Goal: Information Seeking & Learning: Learn about a topic

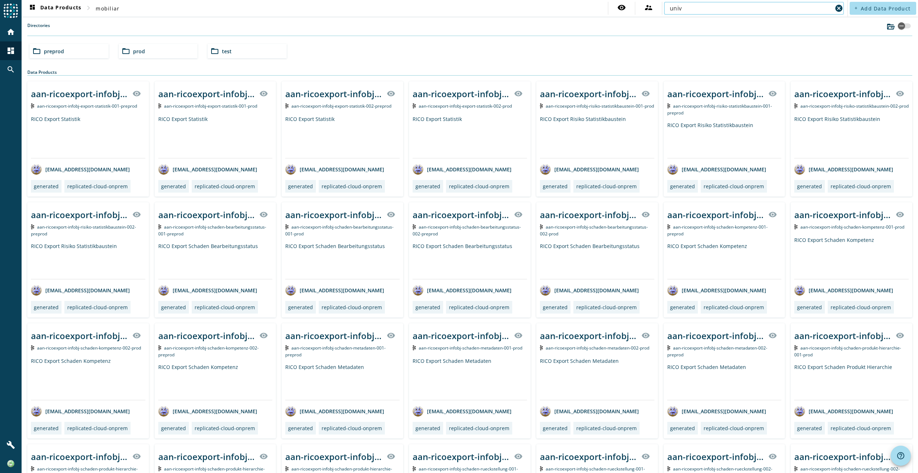
type input "univ"
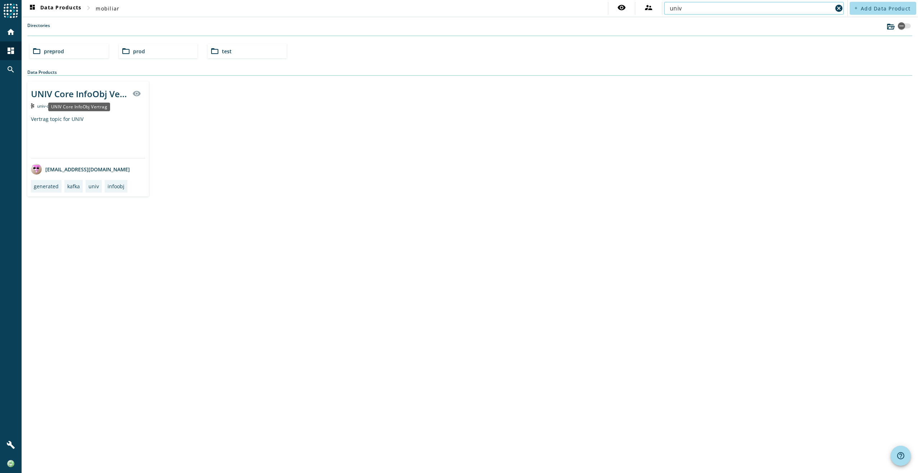
click at [85, 92] on div "UNIV Core InfoObj Vertrag" at bounding box center [79, 94] width 97 height 12
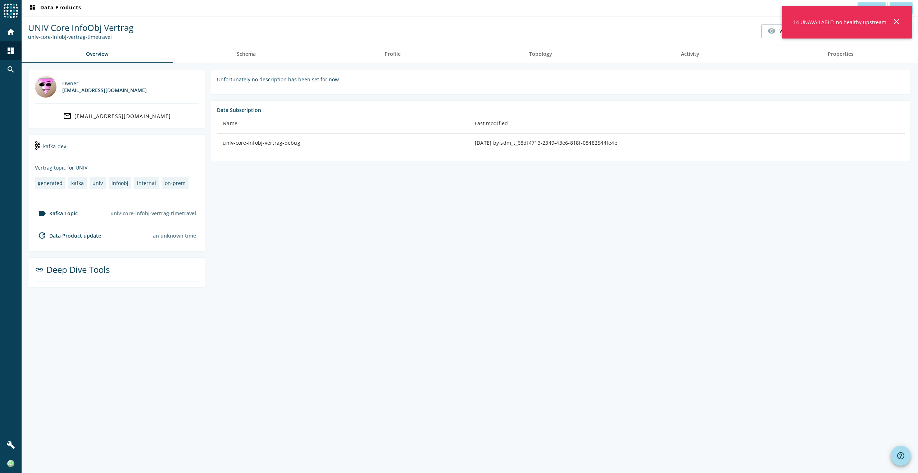
click at [589, 231] on section "Unfortunately no description has been set for now Data Subscription Name Last m…" at bounding box center [558, 179] width 706 height 218
click at [900, 21] on mat-icon "close" at bounding box center [897, 21] width 9 height 9
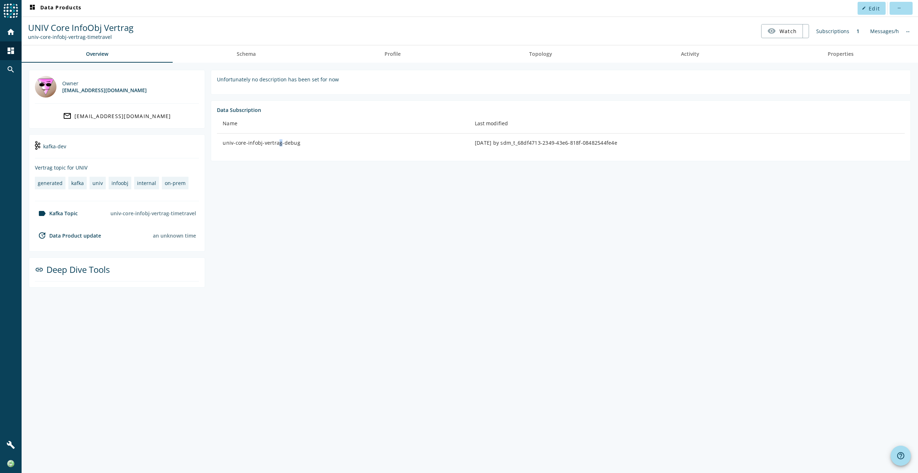
click at [276, 145] on div "univ-core-infobj-vertrag-debug" at bounding box center [343, 142] width 240 height 7
drag, startPoint x: 276, startPoint y: 145, endPoint x: 428, endPoint y: 157, distance: 152.4
click at [428, 157] on section "Data Subscription Name Last modified univ-core-infobj-vertrag-debug 7 days ago …" at bounding box center [561, 130] width 700 height 61
click at [514, 146] on td "7 days ago by sdm_t_68df4713-2349-43e6-818f-08482544fe4e" at bounding box center [687, 143] width 436 height 19
drag, startPoint x: 267, startPoint y: 81, endPoint x: 327, endPoint y: 80, distance: 60.1
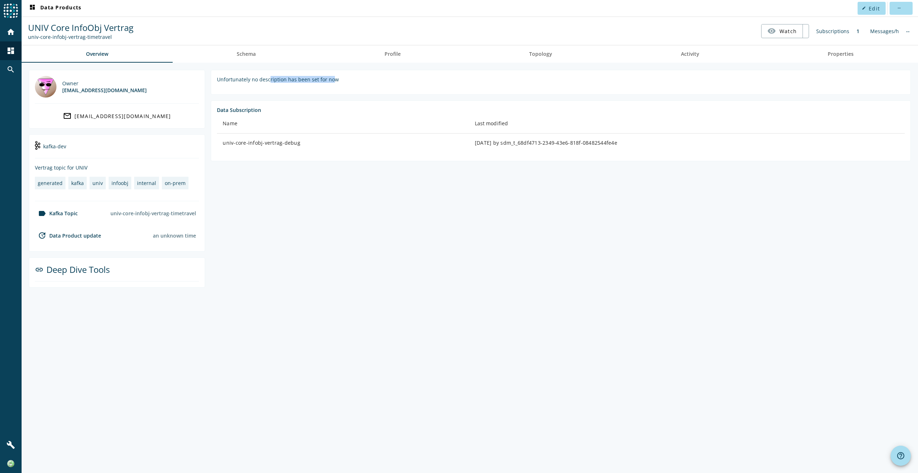
click at [327, 80] on div "Unfortunately no description has been set for now" at bounding box center [561, 79] width 688 height 7
drag, startPoint x: 327, startPoint y: 80, endPoint x: 354, endPoint y: 83, distance: 27.5
click at [354, 83] on section "Unfortunately no description has been set for now" at bounding box center [561, 82] width 700 height 25
click at [252, 58] on span "Schema" at bounding box center [246, 53] width 19 height 17
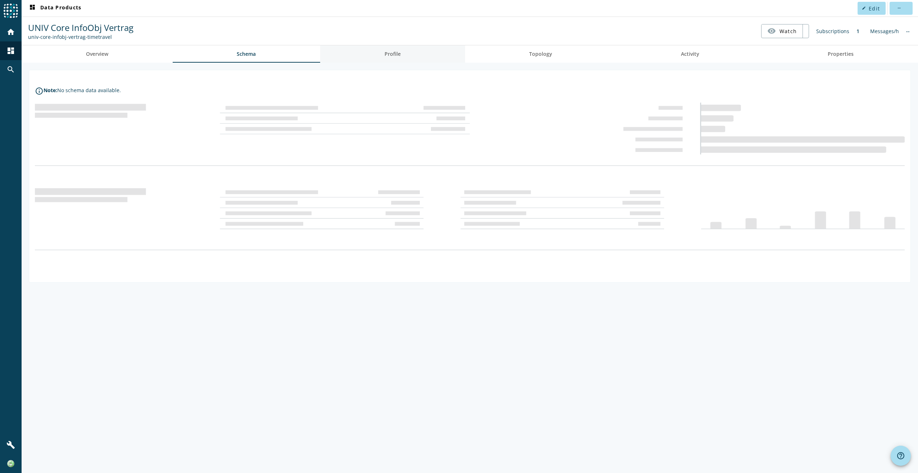
click at [410, 54] on link "Profile" at bounding box center [392, 53] width 145 height 17
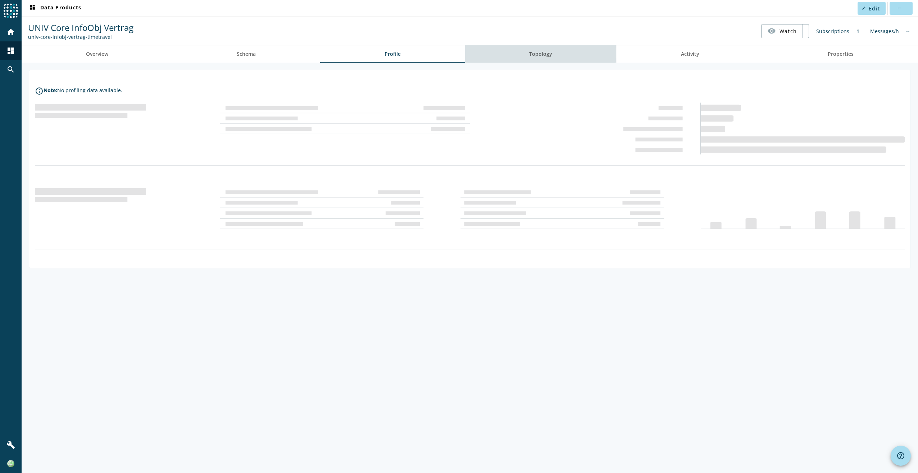
click at [514, 53] on link "Topology" at bounding box center [541, 53] width 152 height 17
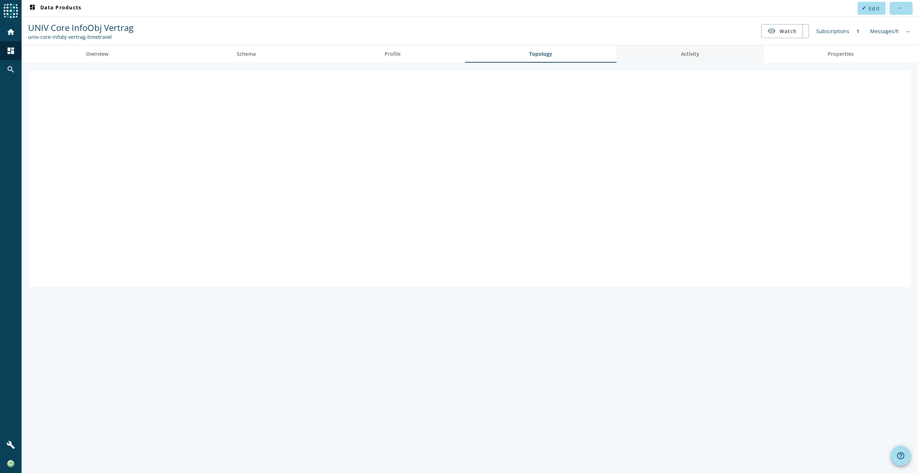
click at [685, 52] on span "Activity" at bounding box center [690, 53] width 18 height 5
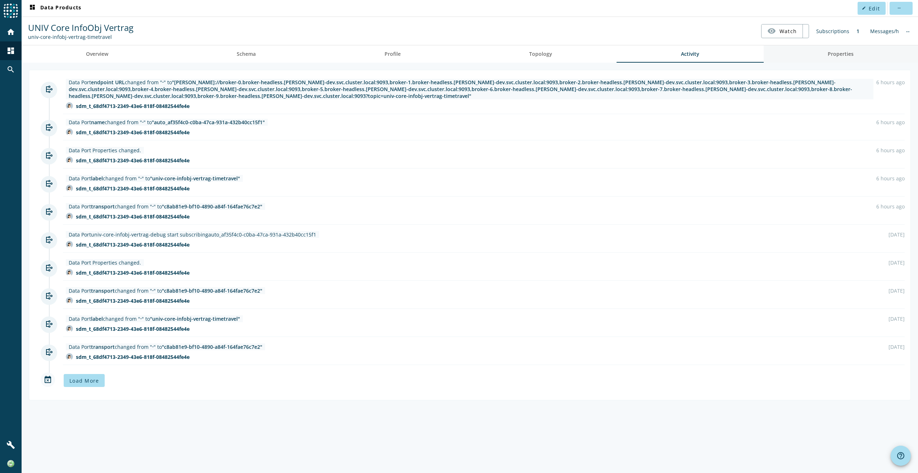
click at [816, 57] on link "Properties" at bounding box center [841, 53] width 155 height 17
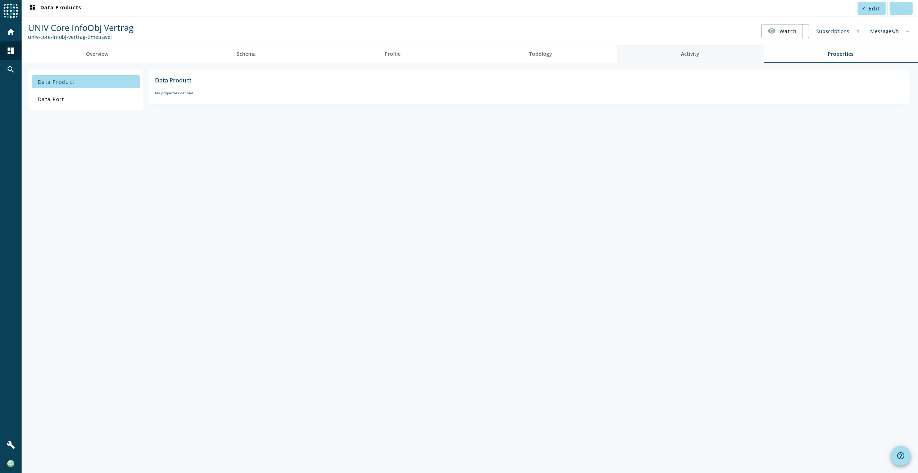
click at [731, 57] on link "Activity" at bounding box center [690, 53] width 147 height 17
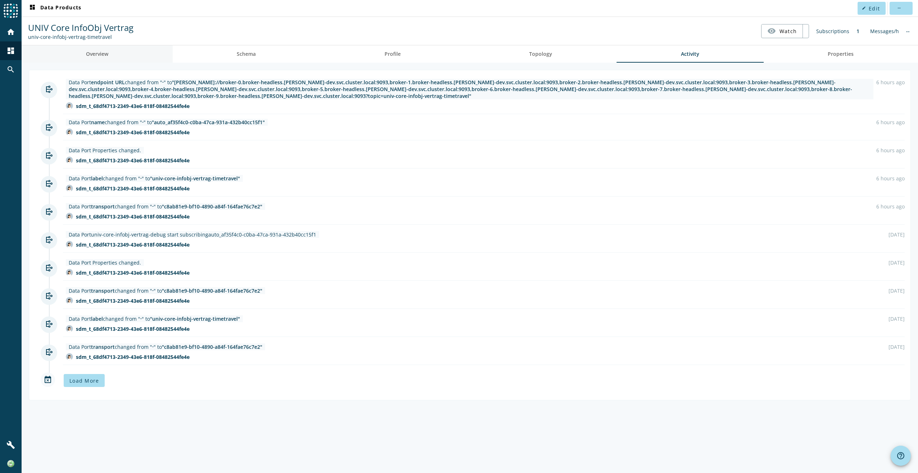
click at [110, 57] on link "Overview" at bounding box center [97, 53] width 151 height 17
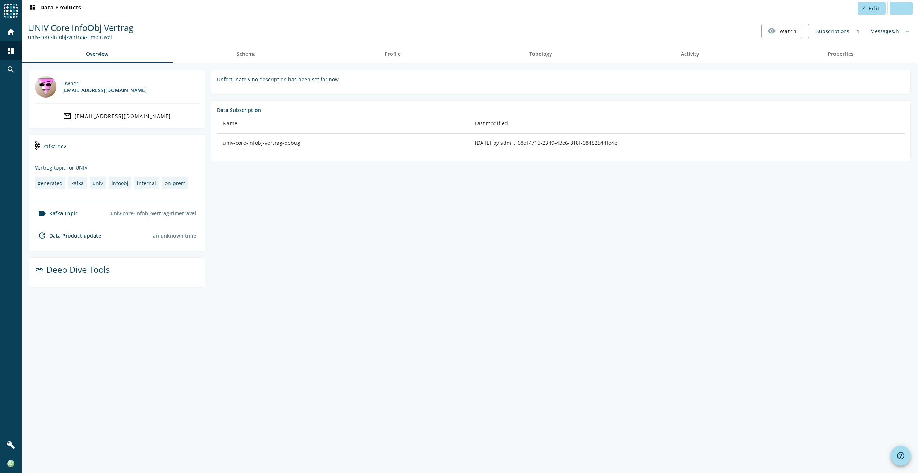
click at [113, 23] on span "UNIV Core InfoObj Vertrag" at bounding box center [80, 28] width 105 height 12
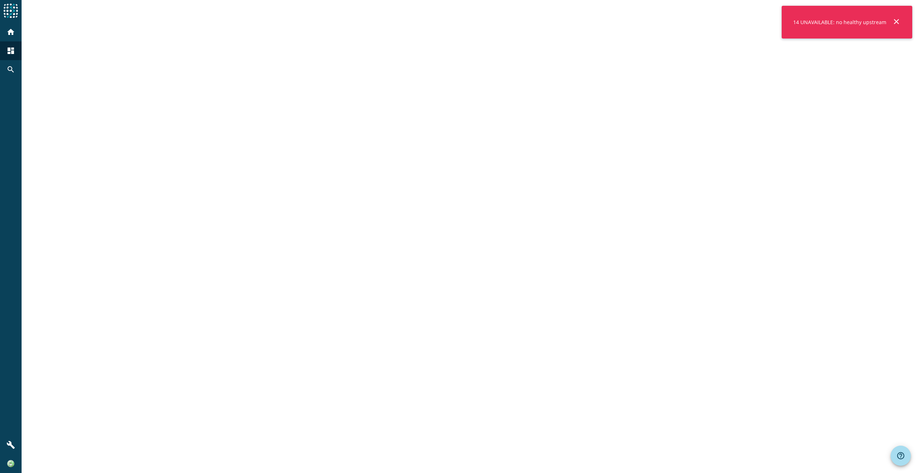
click at [857, 22] on div "14 UNAVAILABLE: no healthy upstream" at bounding box center [840, 22] width 99 height 13
click at [895, 21] on mat-icon "close" at bounding box center [897, 21] width 9 height 9
click at [898, 19] on mat-icon "close" at bounding box center [897, 21] width 9 height 9
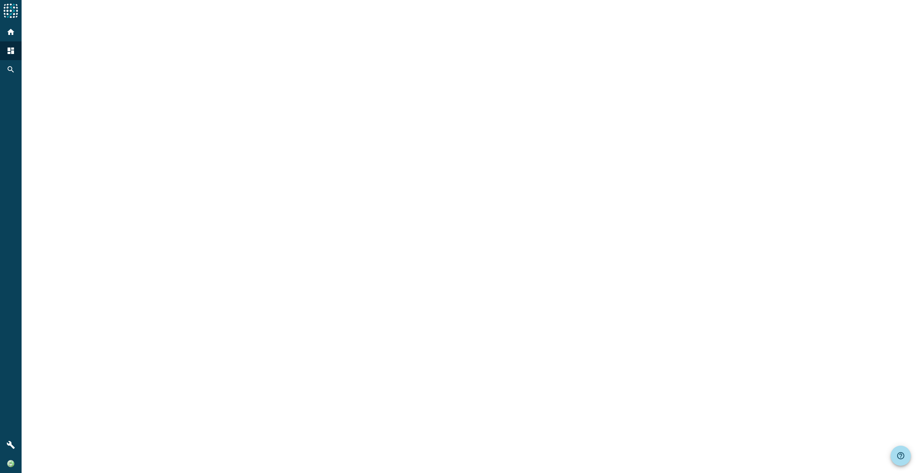
click at [582, 80] on div at bounding box center [470, 236] width 897 height 473
